Goal: Check status: Check status

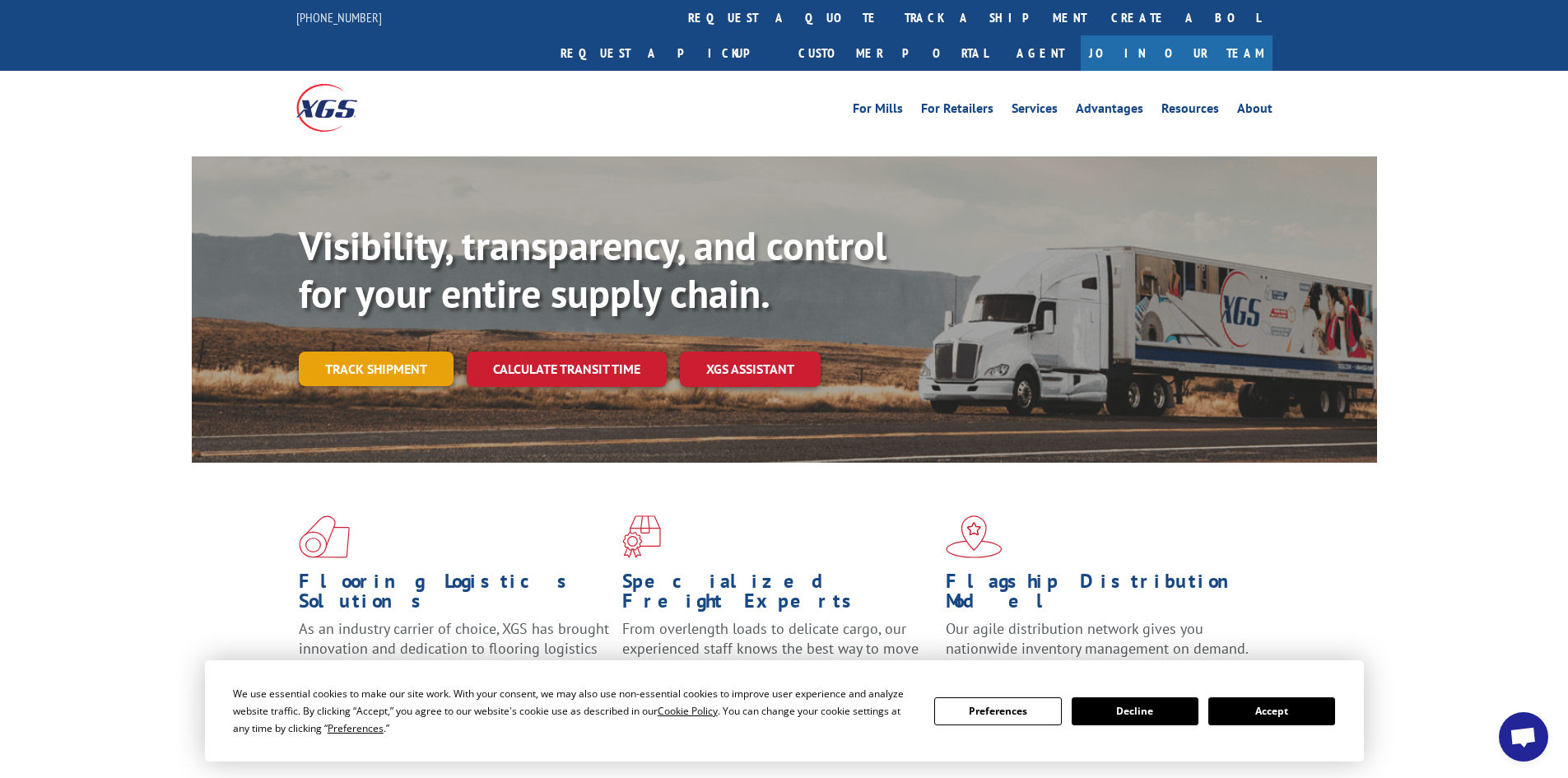
click at [398, 351] on link "Track shipment" at bounding box center [376, 368] width 155 height 34
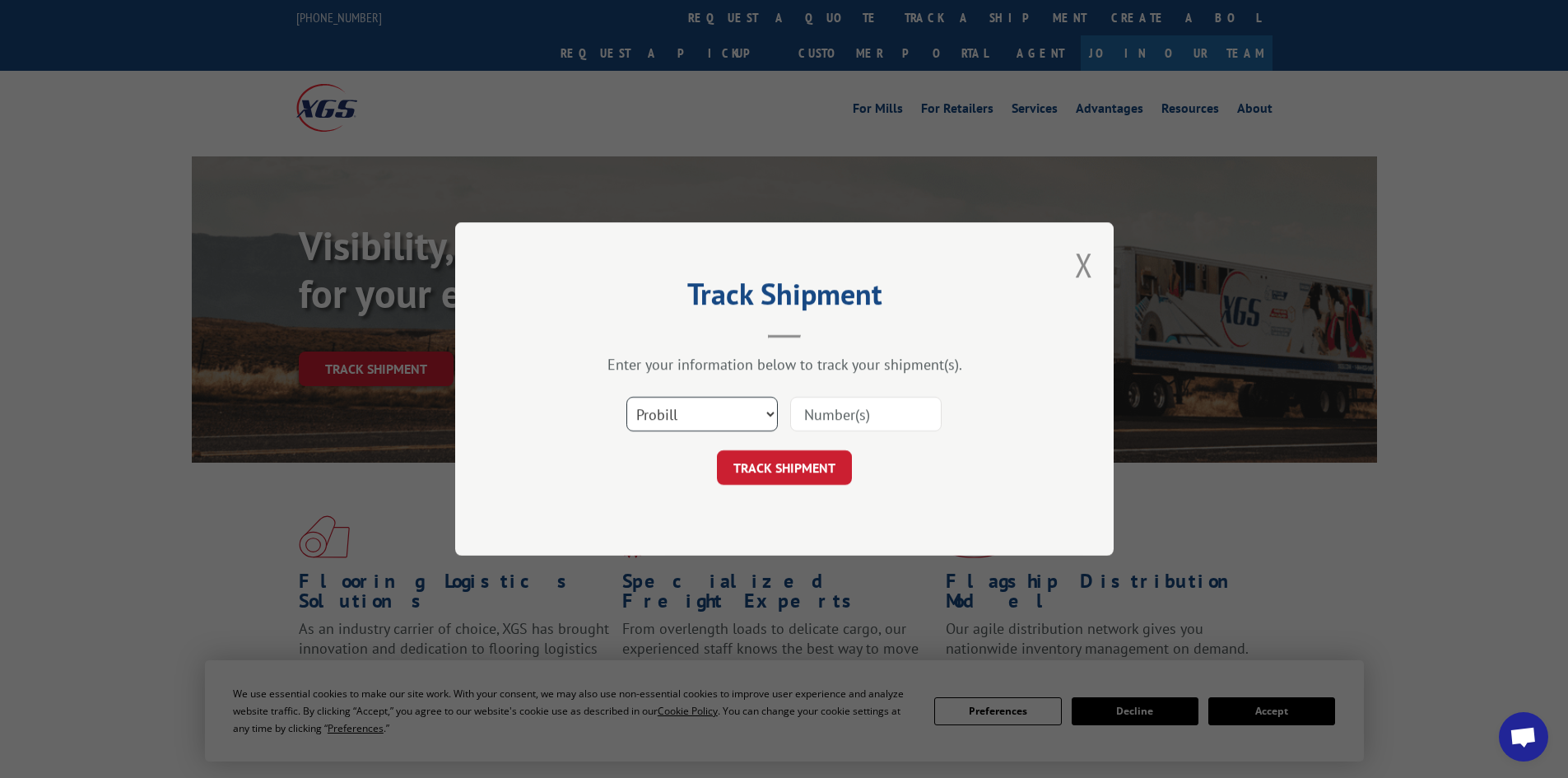
click at [700, 409] on select "Select category... Probill BOL PO" at bounding box center [702, 414] width 151 height 34
select select "po"
click at [626, 397] on select "Select category... Probill BOL PO" at bounding box center [702, 414] width 151 height 34
click at [837, 420] on input at bounding box center [866, 414] width 151 height 34
type input "CG510534"
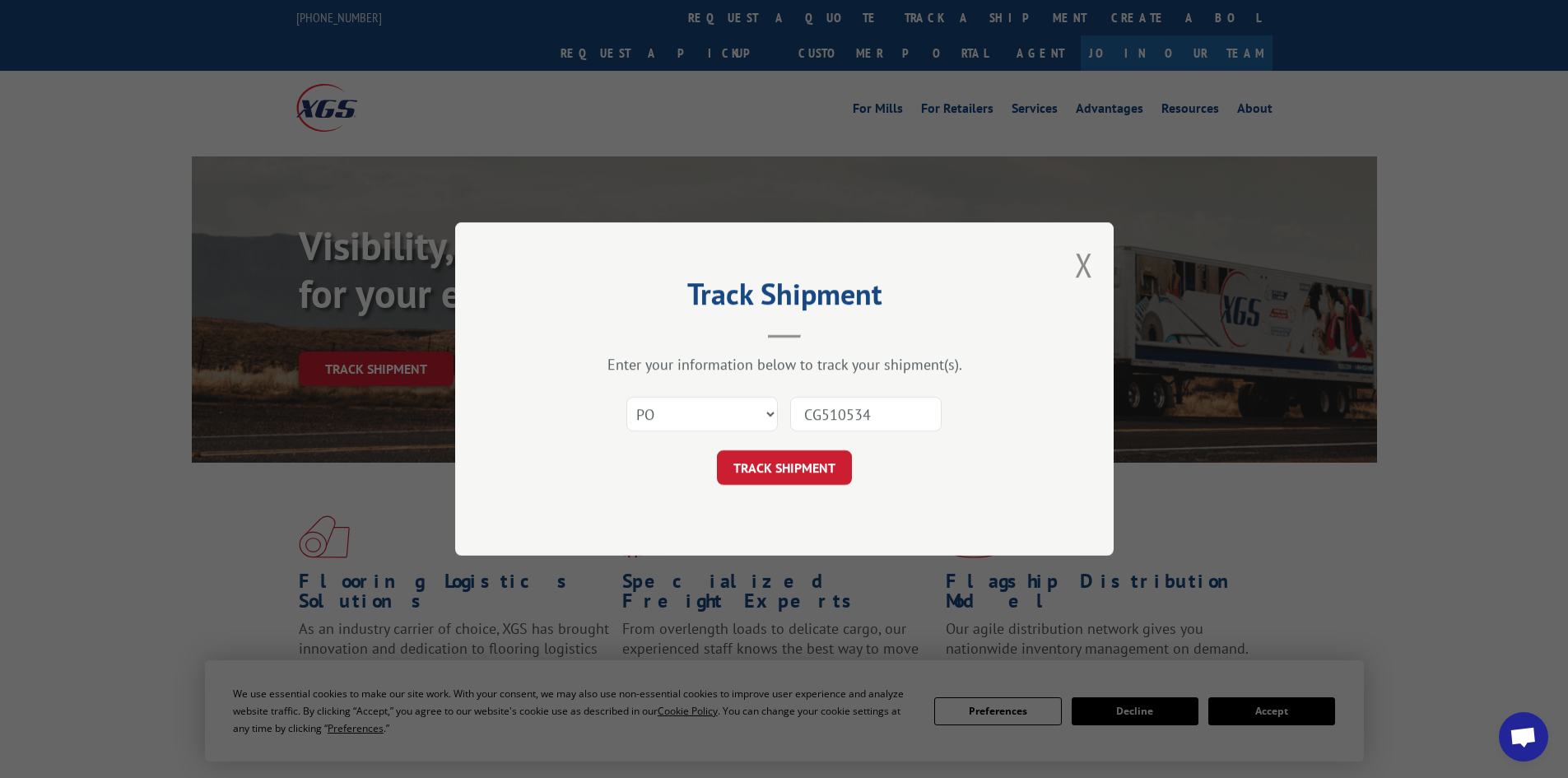
click button "TRACK SHIPMENT" at bounding box center [784, 468] width 135 height 34
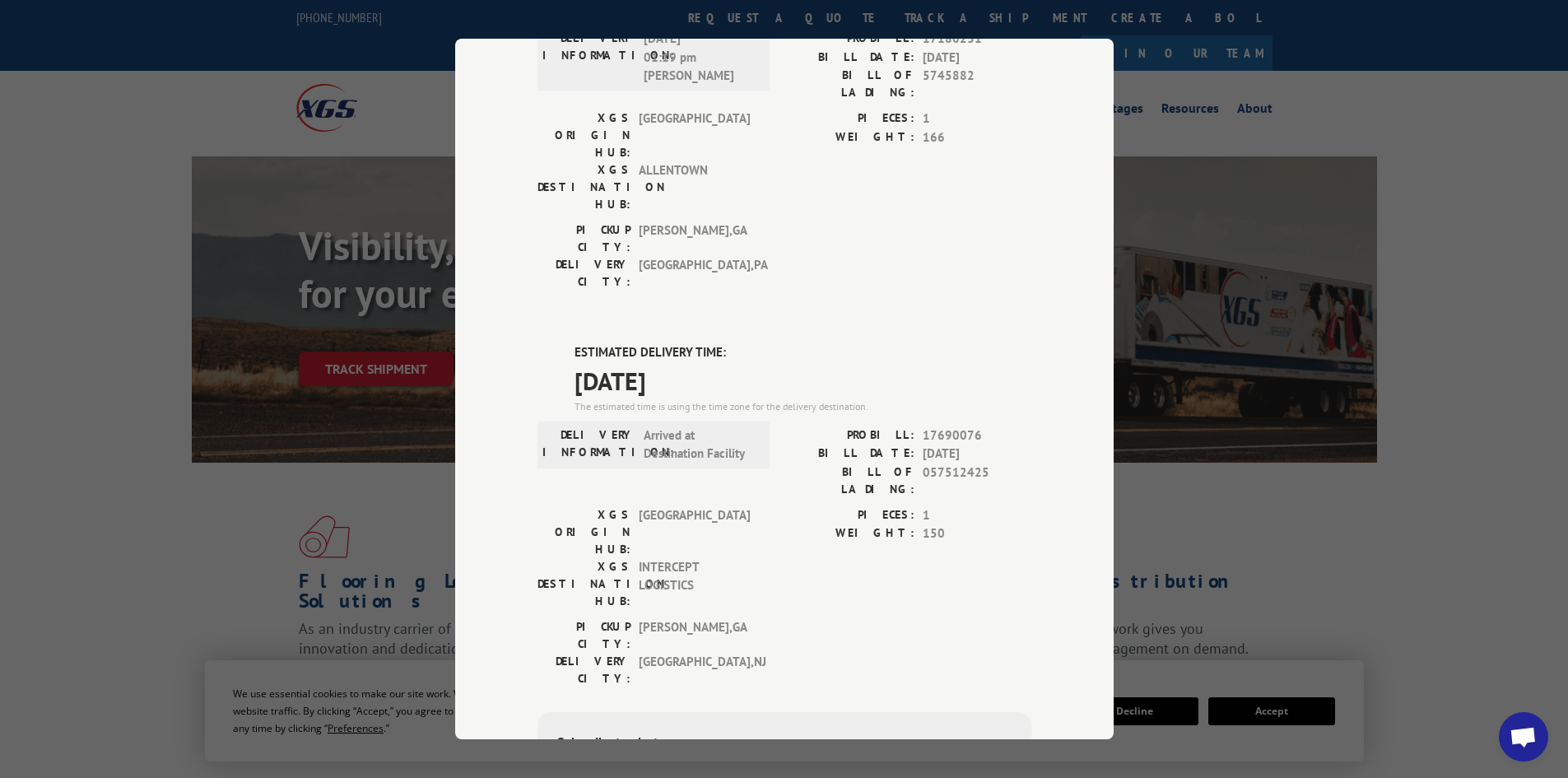
scroll to position [247, 0]
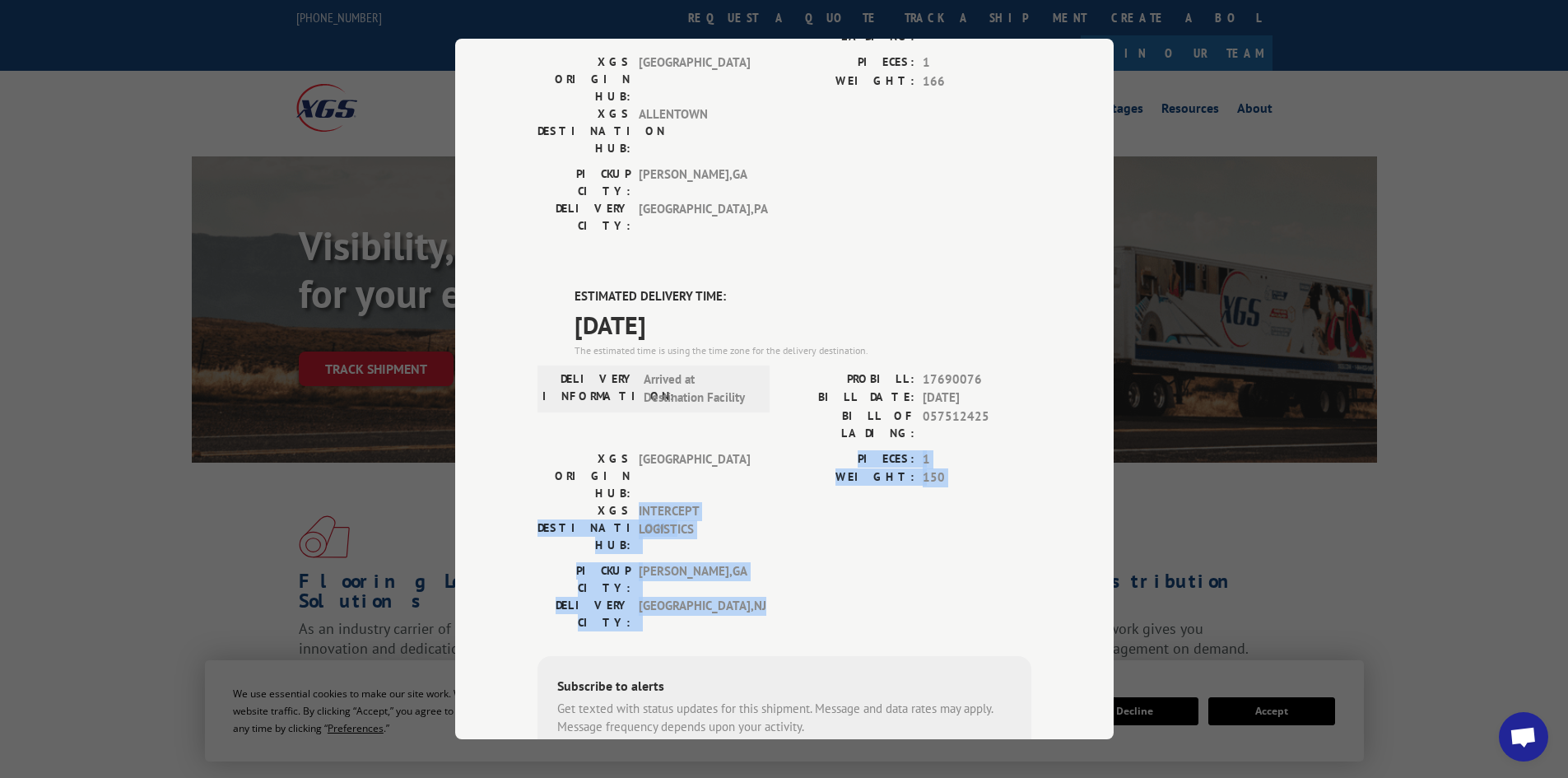
drag, startPoint x: 665, startPoint y: 469, endPoint x: 551, endPoint y: 394, distance: 136.5
click at [551, 394] on div "ESTIMATED DELIVERY TIME: [DATE] The estimated time is using the time zone for t…" at bounding box center [784, 583] width 494 height 592
click at [551, 502] on label "XGS DESTINATION HUB:" at bounding box center [584, 528] width 93 height 52
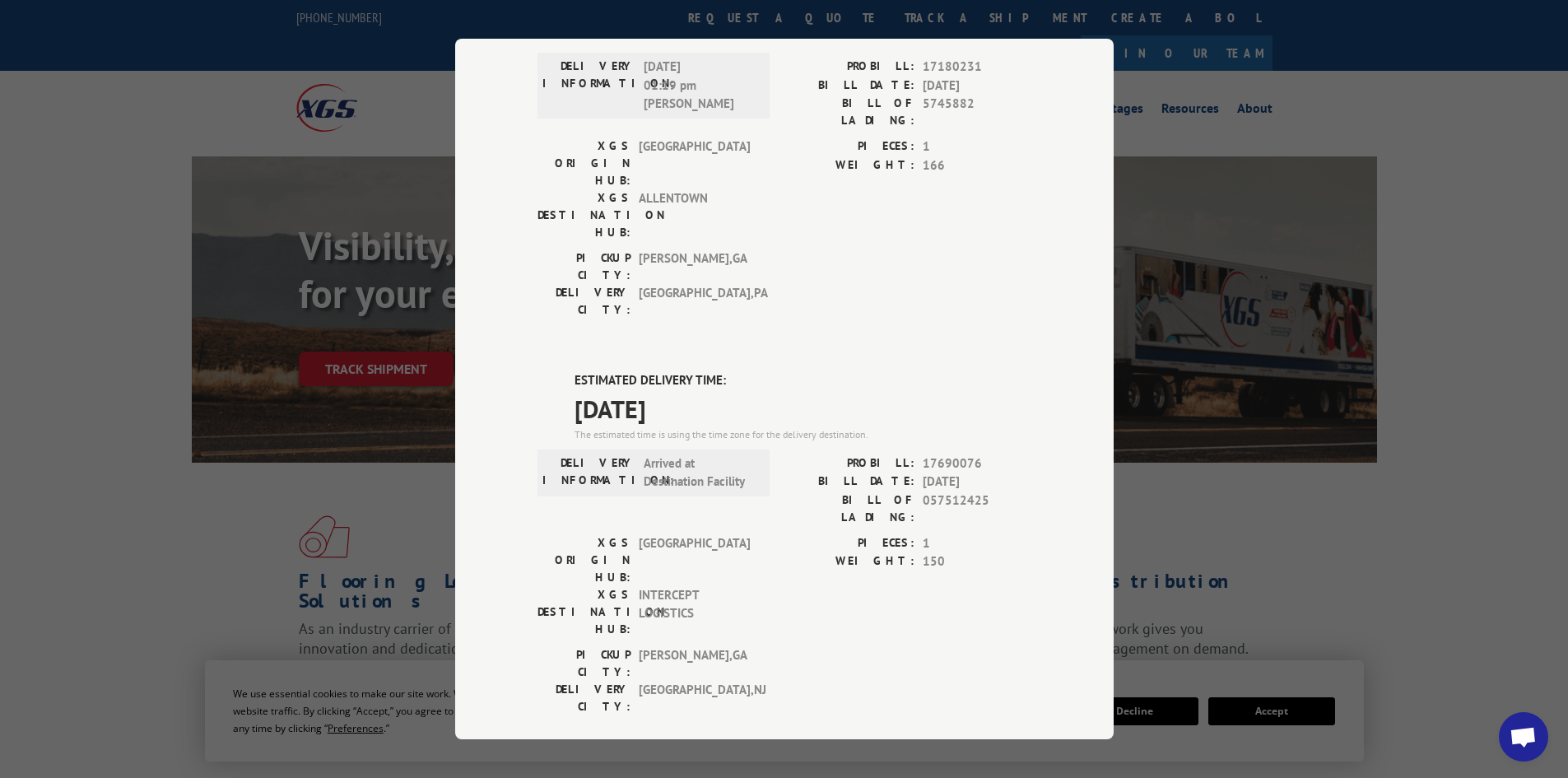
scroll to position [165, 0]
drag, startPoint x: 639, startPoint y: 386, endPoint x: 751, endPoint y: 398, distance: 112.6
click at [751, 453] on div "DELIVERY INFORMATION: Arrived at Destination Facility" at bounding box center [654, 471] width 222 height 37
drag, startPoint x: 752, startPoint y: 406, endPoint x: 602, endPoint y: 389, distance: 151.0
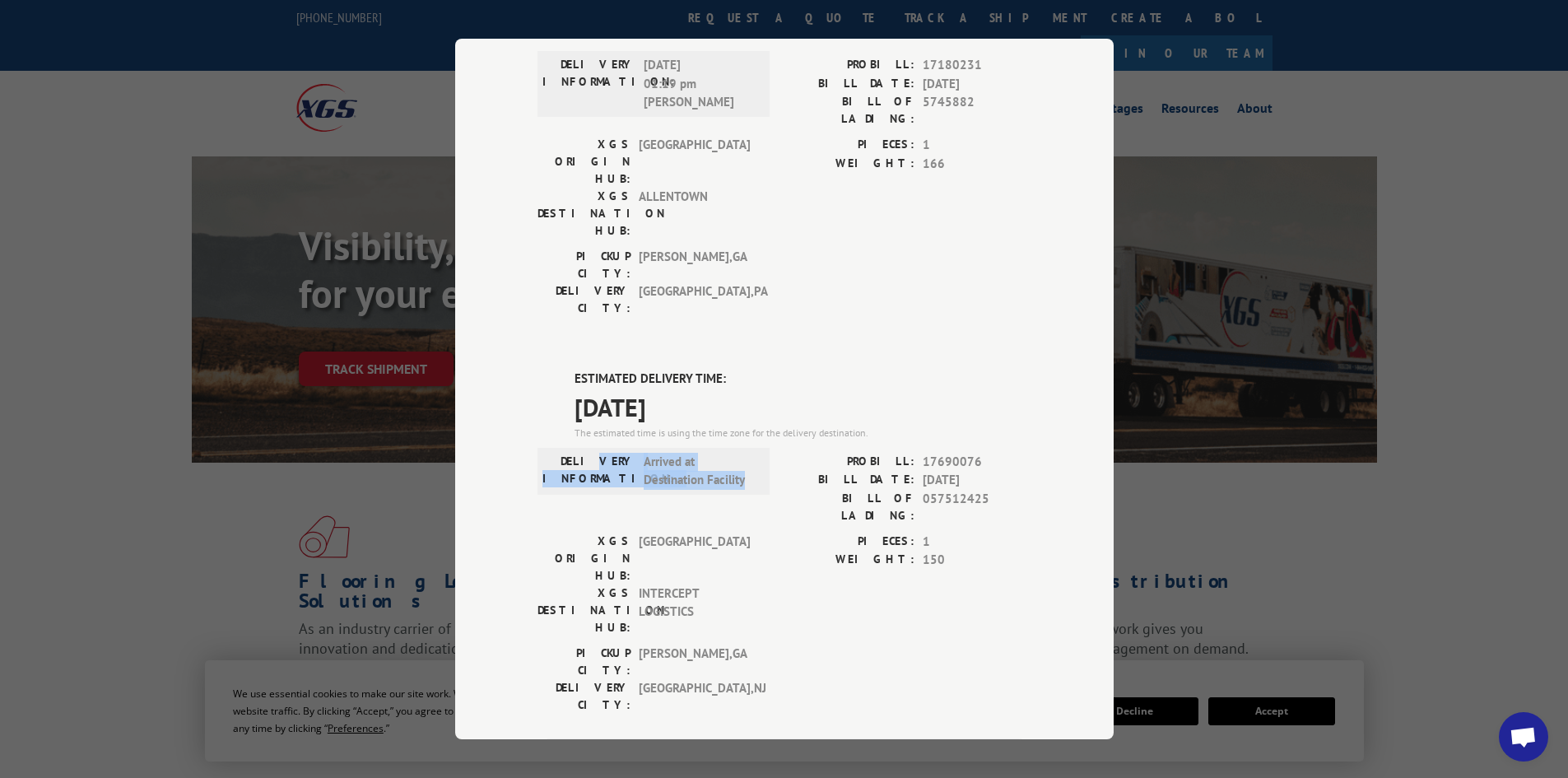
click at [602, 453] on div "DELIVERY INFORMATION: Arrived at Destination Facility" at bounding box center [654, 471] width 222 height 37
click at [602, 453] on label "DELIVERY INFORMATION:" at bounding box center [589, 471] width 93 height 37
drag, startPoint x: 570, startPoint y: 357, endPoint x: 821, endPoint y: 360, distance: 251.0
click at [821, 426] on div "The estimated time is using the time zone for the delivery destination." at bounding box center [802, 433] width 456 height 15
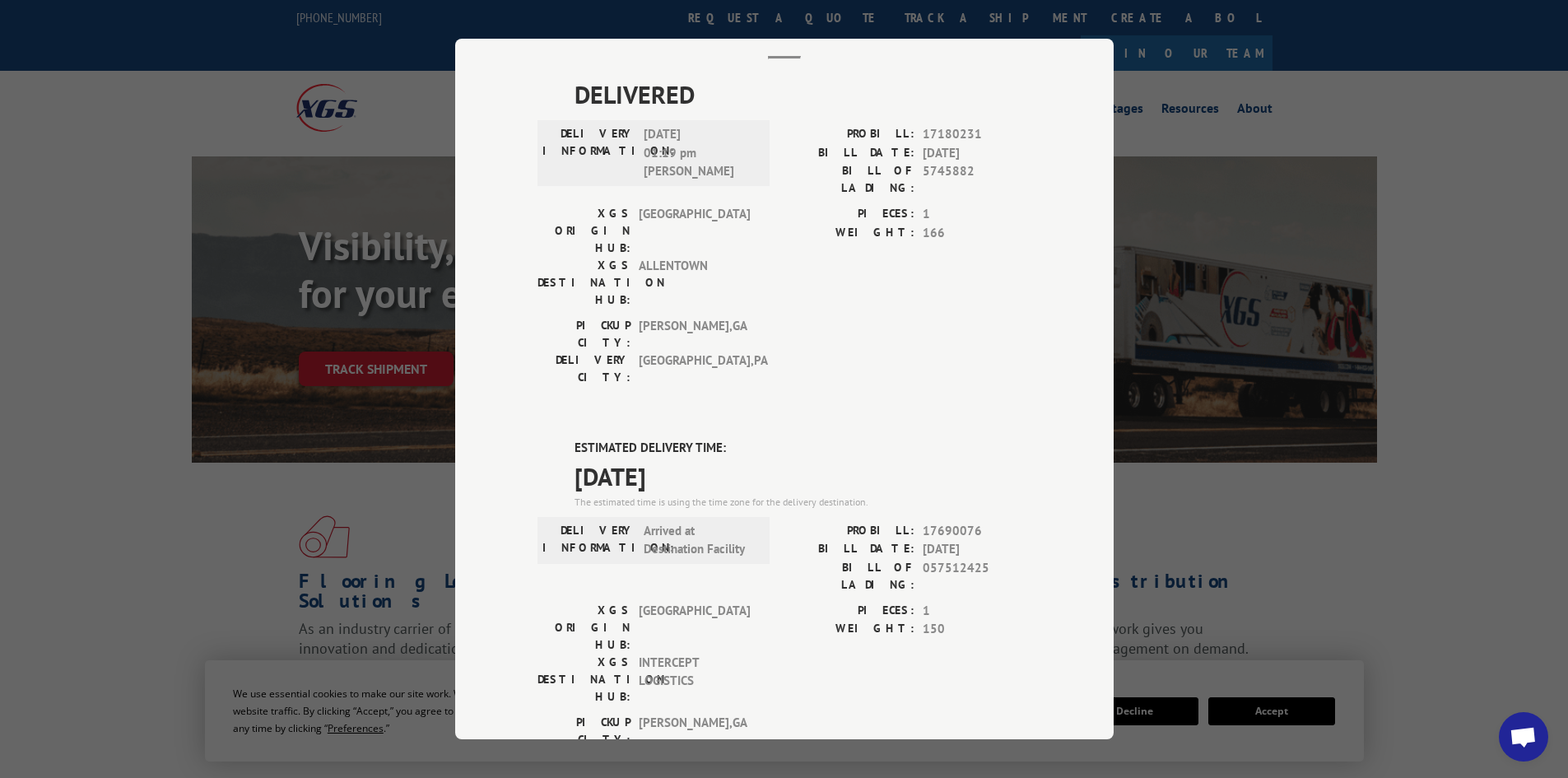
scroll to position [0, 0]
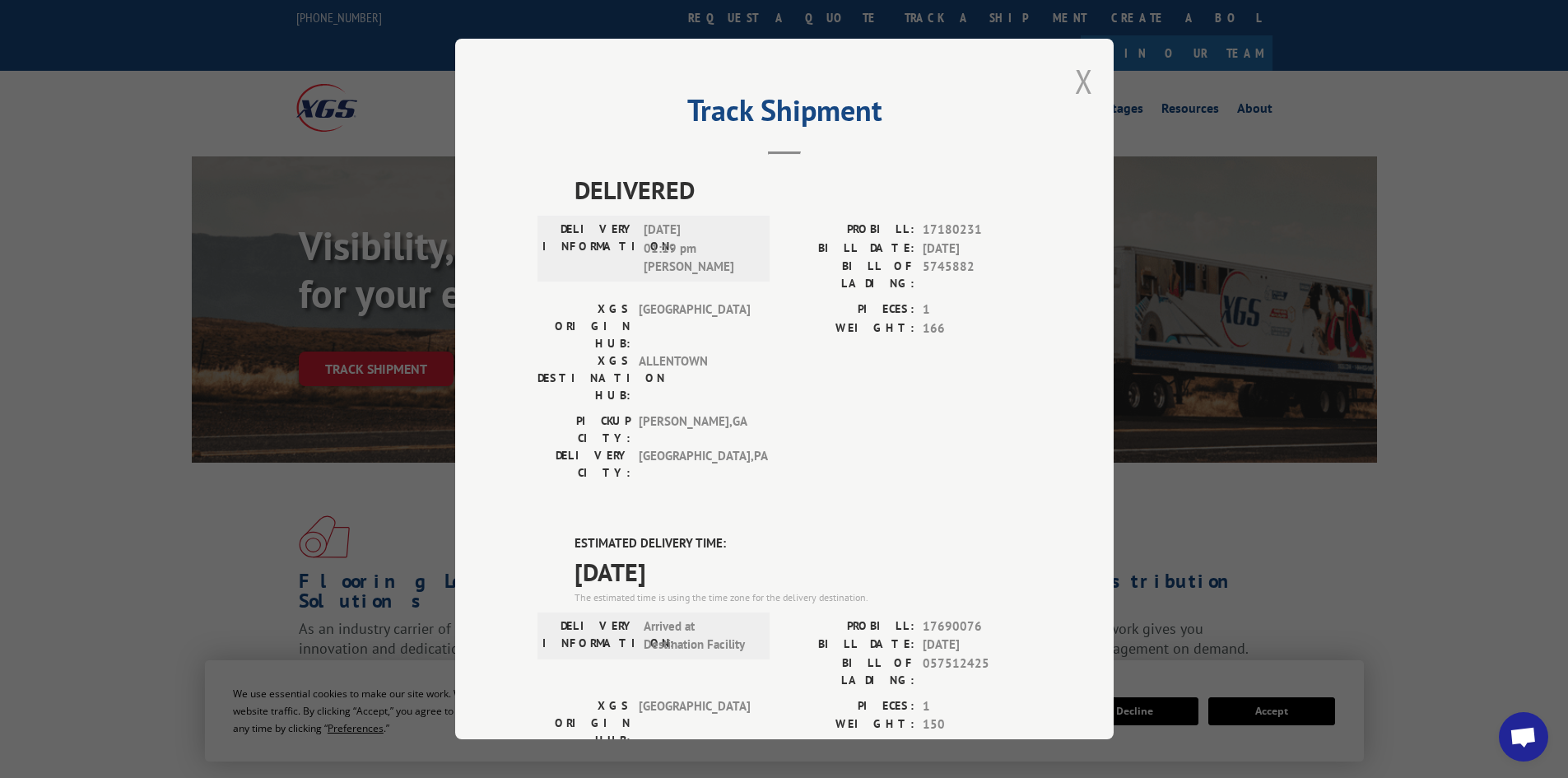
click at [1077, 80] on button "Close modal" at bounding box center [1084, 80] width 18 height 44
